Goal: Ask a question

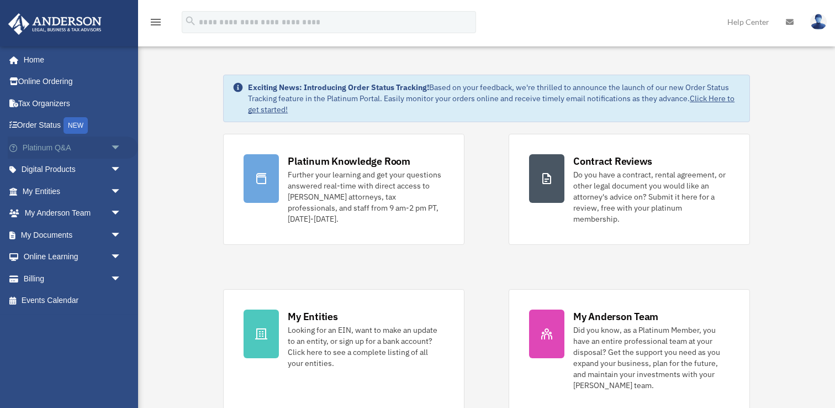
click at [115, 145] on span "arrow_drop_down" at bounding box center [121, 147] width 22 height 23
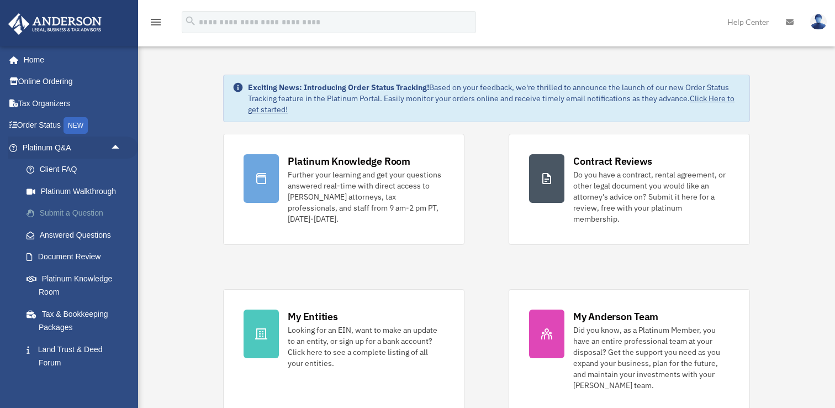
click at [61, 210] on link "Submit a Question" at bounding box center [76, 213] width 123 height 22
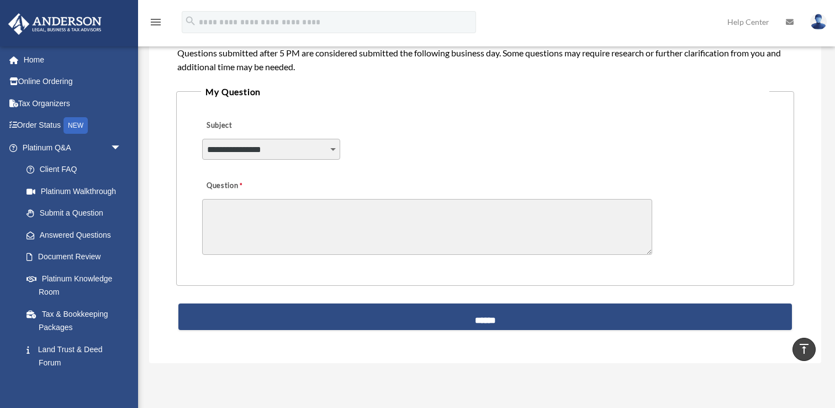
scroll to position [231, 0]
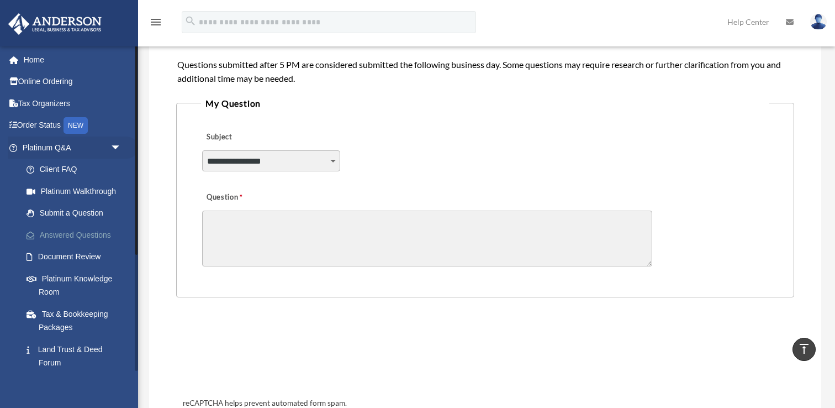
click at [92, 232] on link "Answered Questions" at bounding box center [76, 235] width 123 height 22
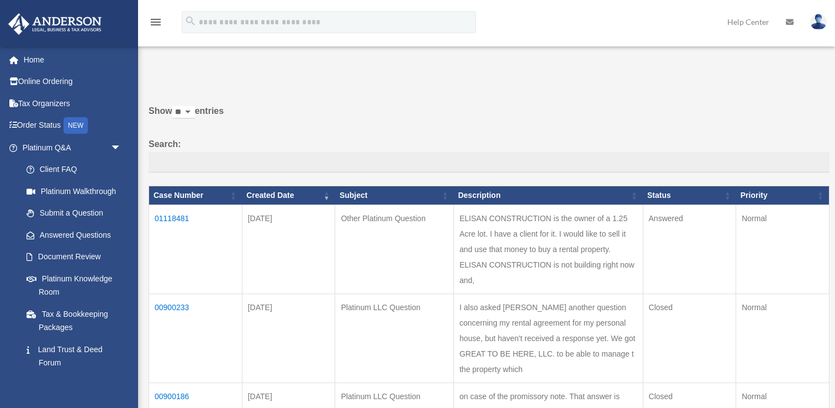
click at [170, 216] on td "01118481" at bounding box center [195, 249] width 93 height 89
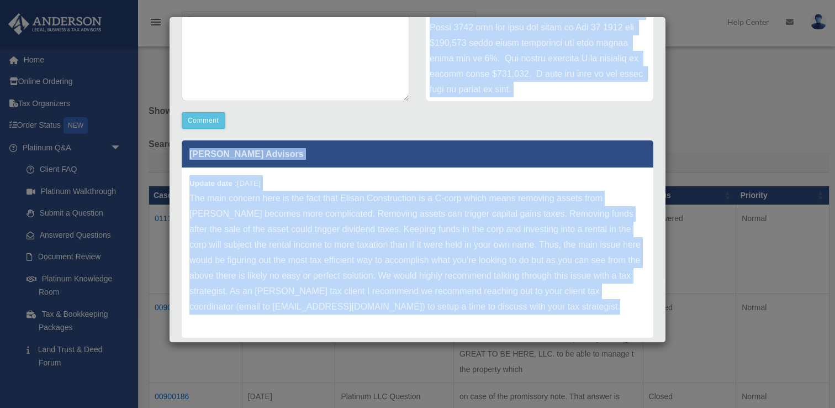
scroll to position [270, 0]
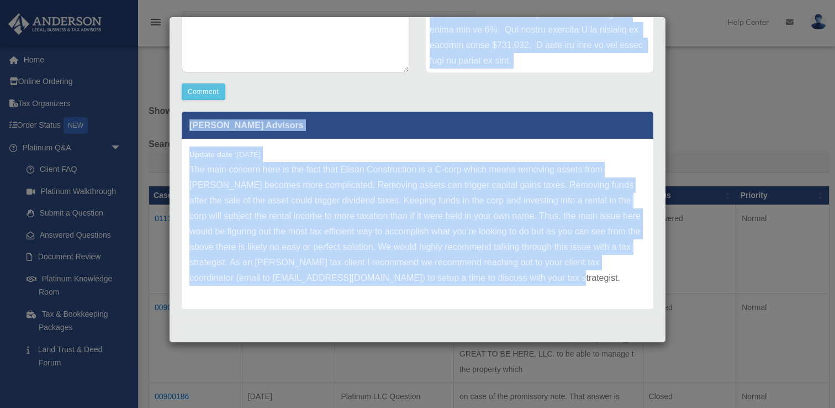
drag, startPoint x: 431, startPoint y: 186, endPoint x: 543, endPoint y: 278, distance: 145.2
click at [543, 278] on div "Comment Comment Case Description" at bounding box center [417, 95] width 488 height 436
copy div "ELISAN CONSTRUCTION is the owner of a 1.25 Acre lot. I have a client for it. I …"
